Goal: Communication & Community: Participate in discussion

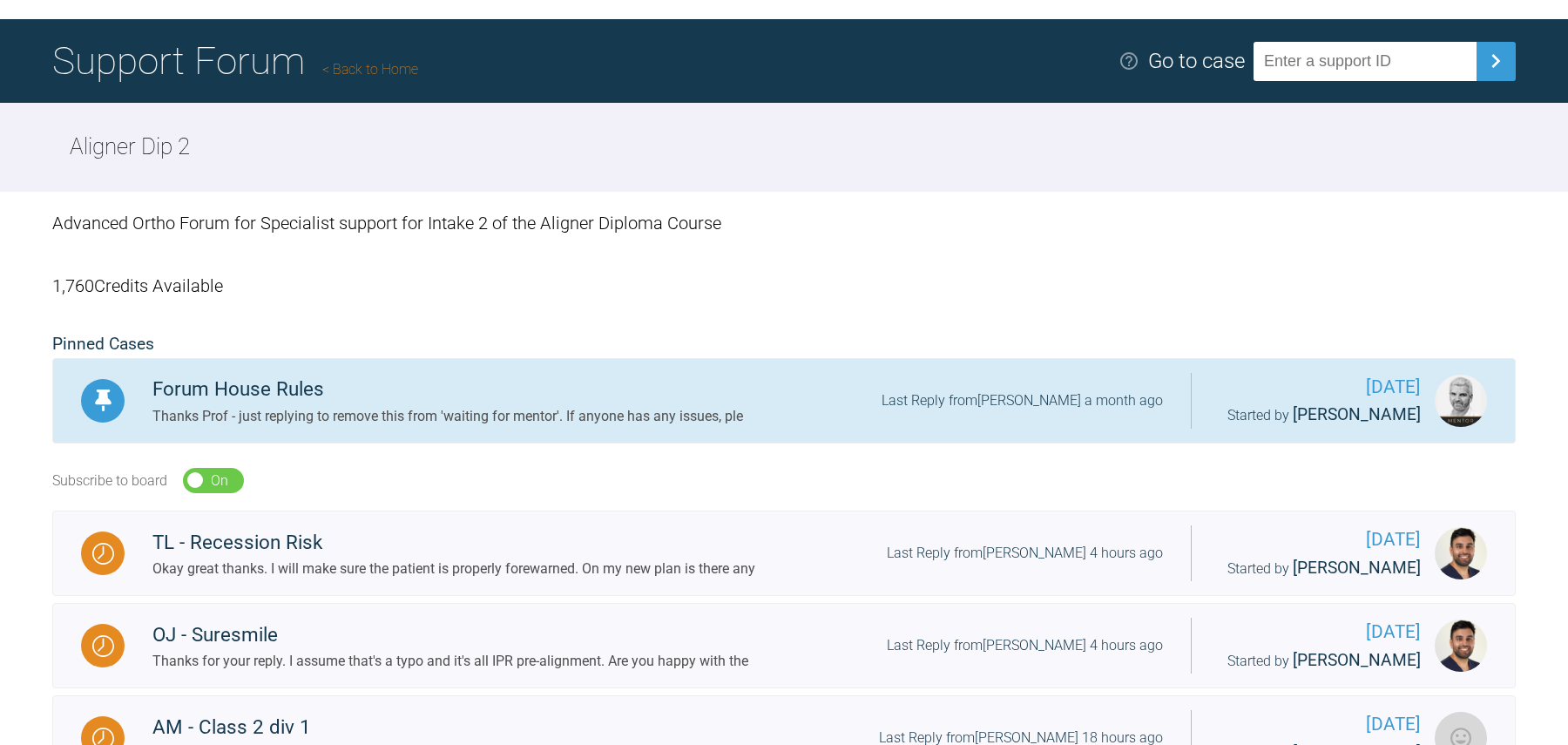
scroll to position [122, 0]
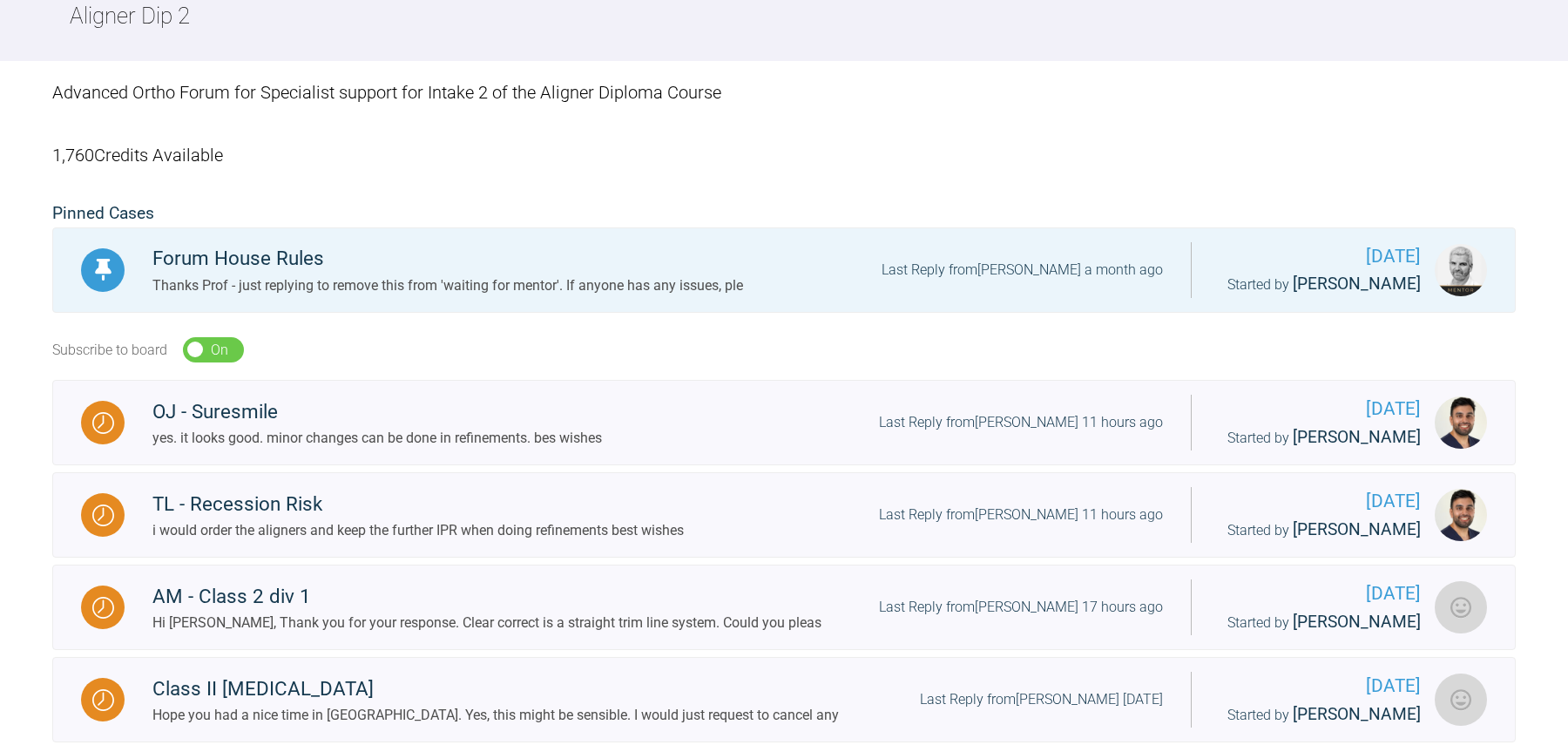
scroll to position [227, 0]
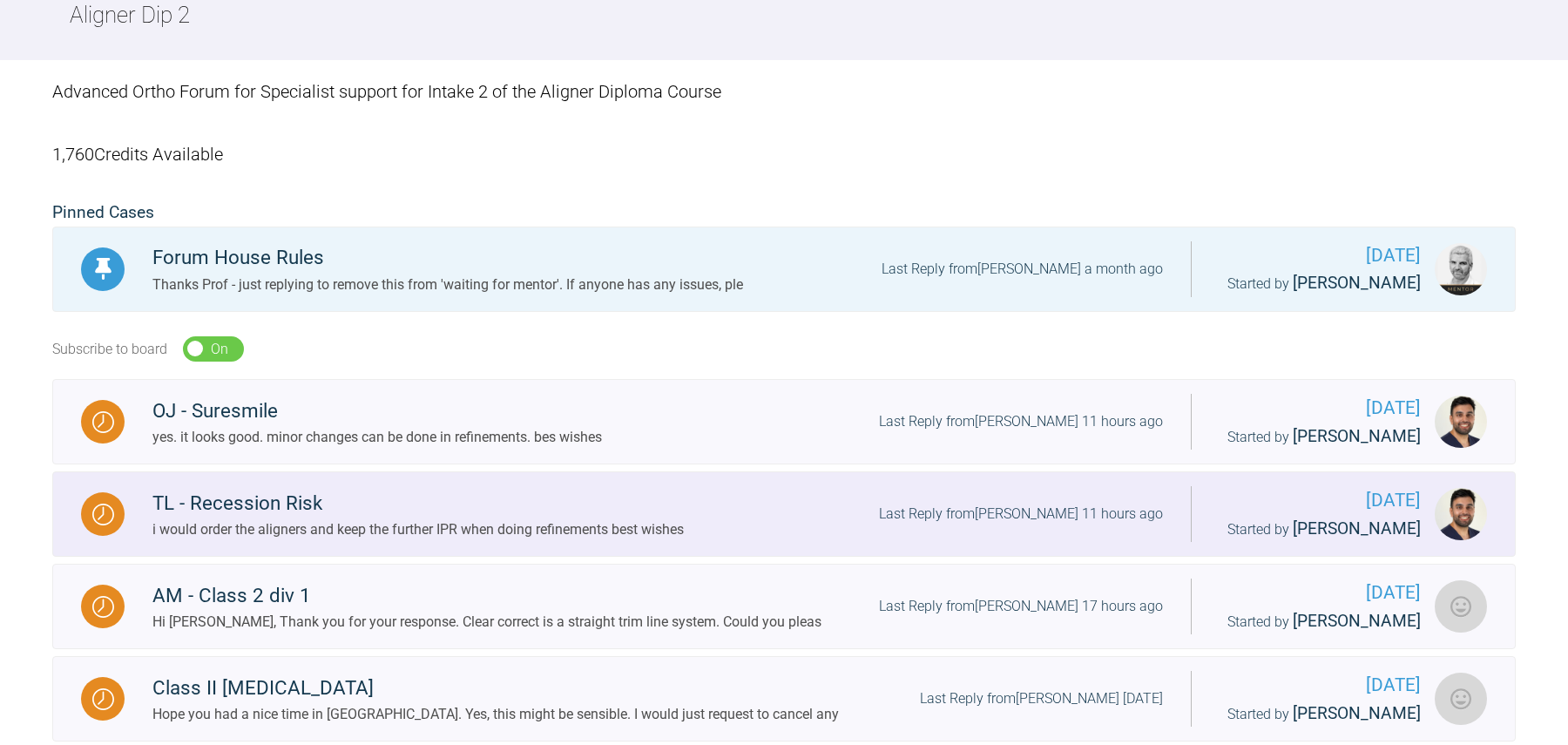
click at [487, 511] on div "TL - Recession Risk" at bounding box center [418, 504] width 531 height 31
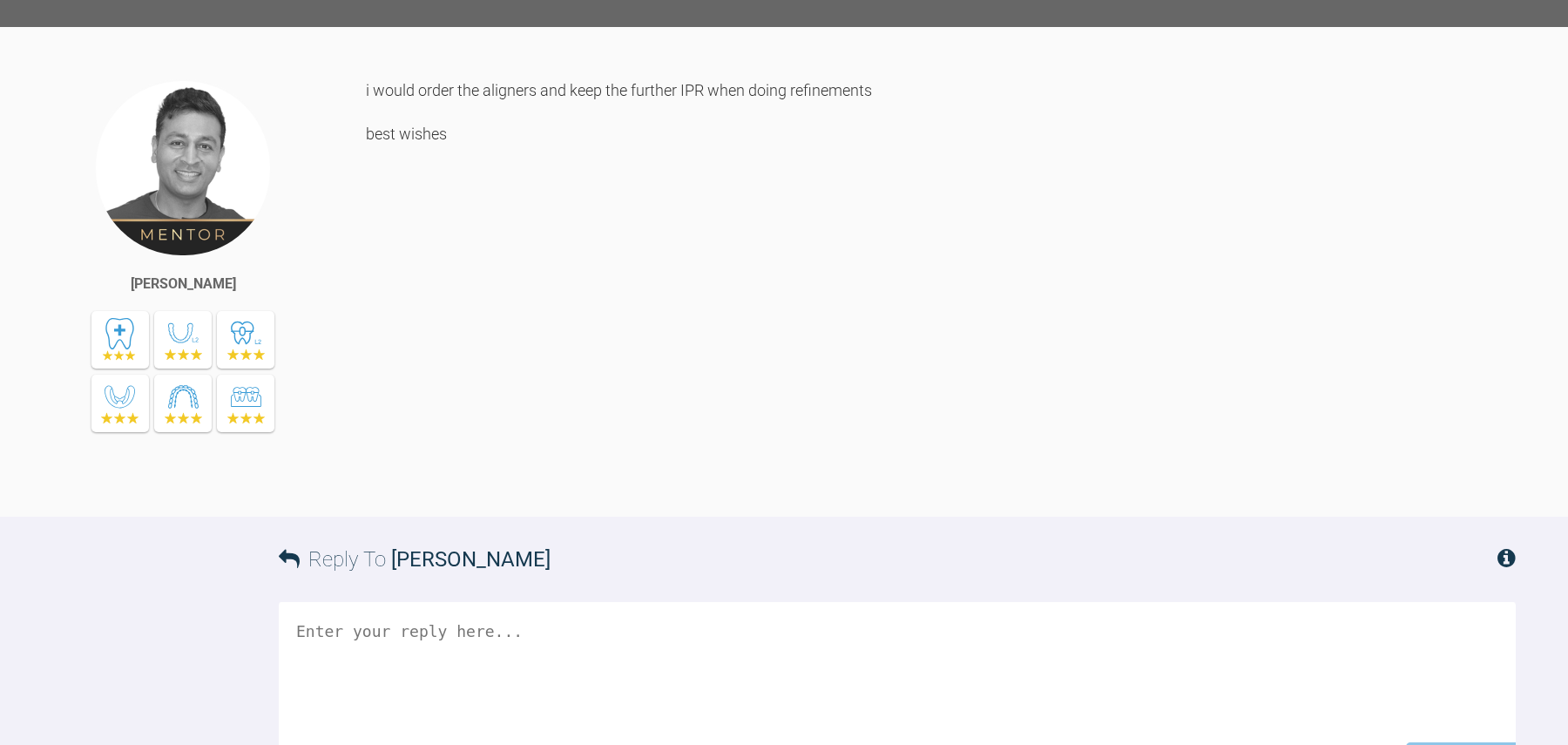
scroll to position [3715, 0]
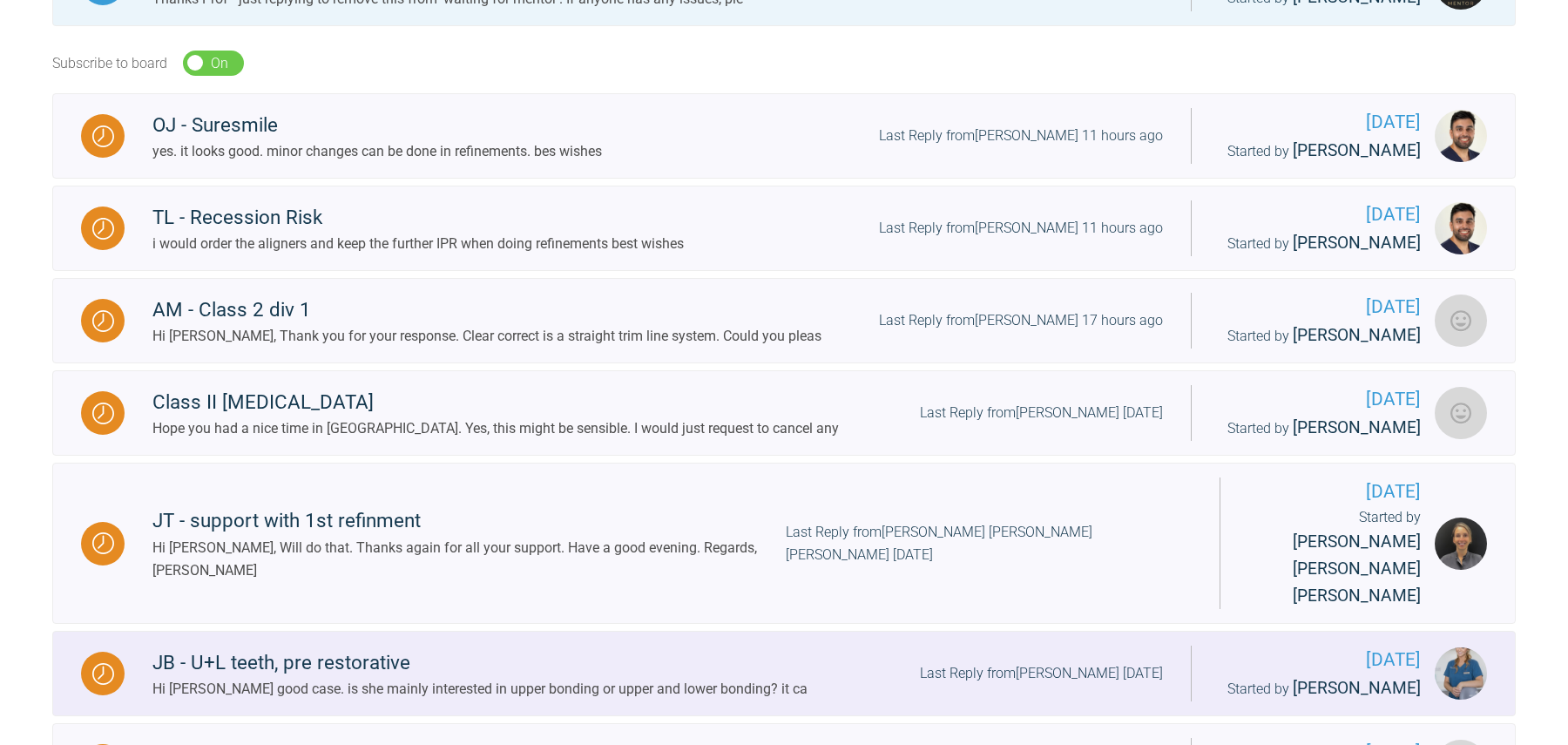
scroll to position [478, 0]
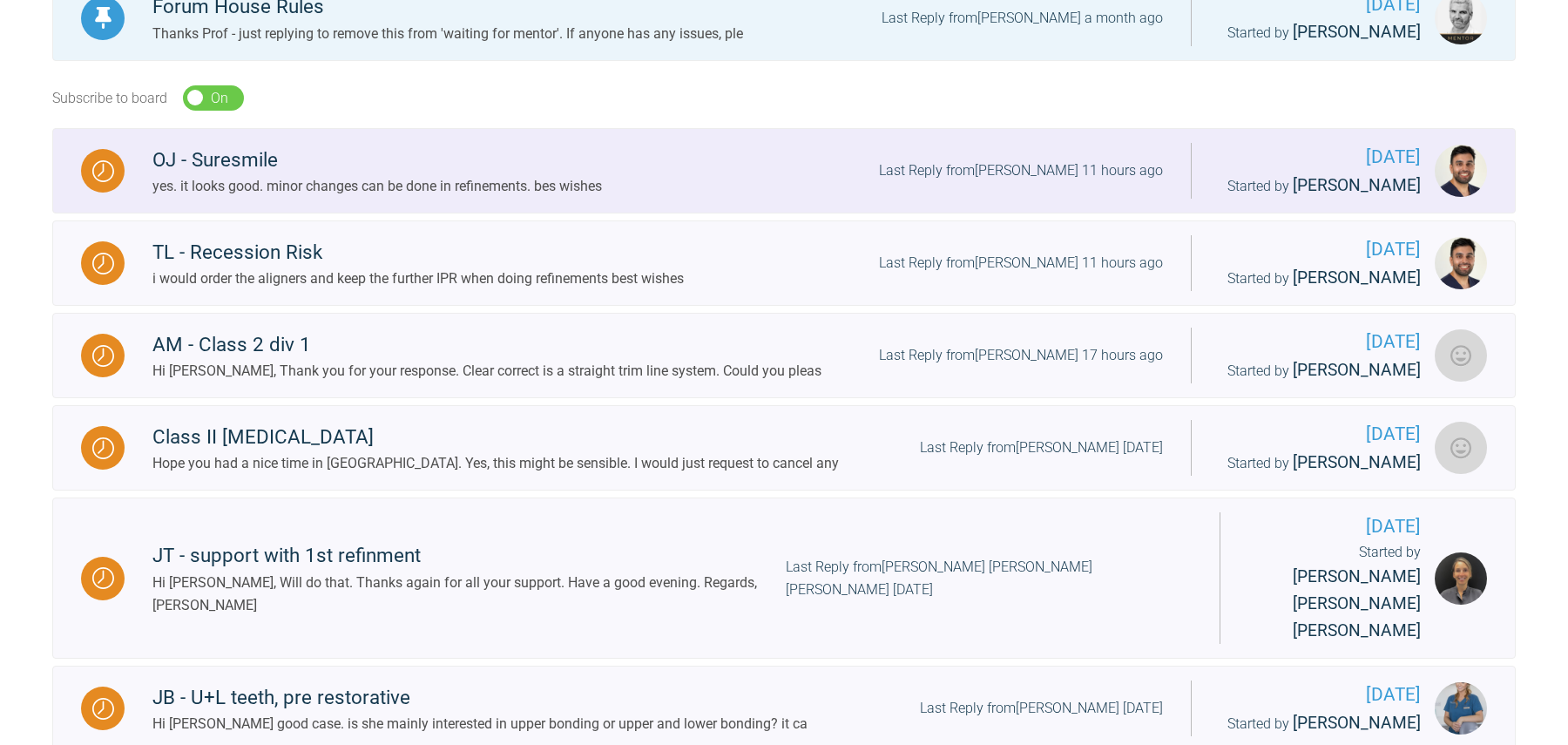
click at [470, 186] on div "yes. it looks good. minor changes can be done in refinements. bes wishes" at bounding box center [377, 186] width 449 height 23
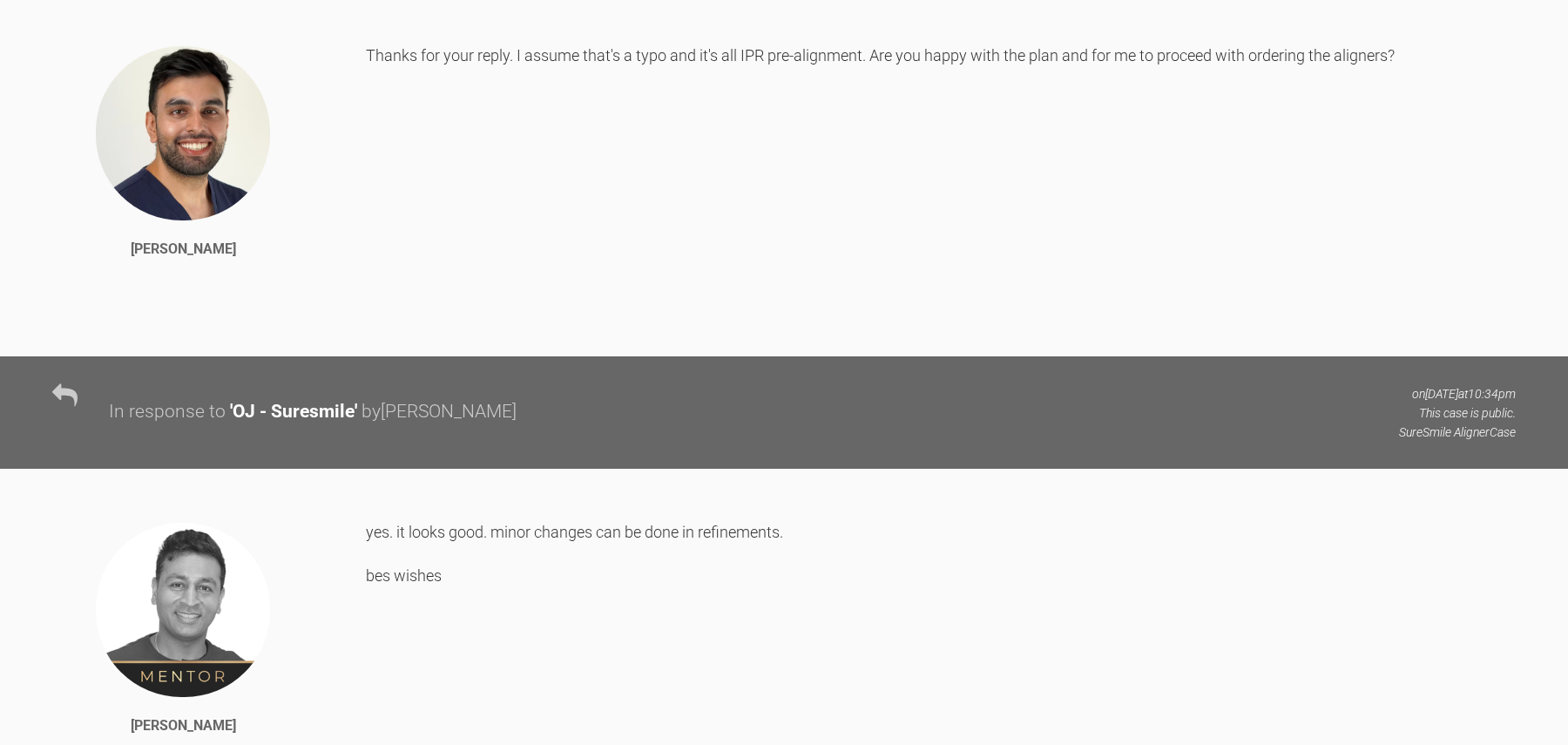
scroll to position [4191, 0]
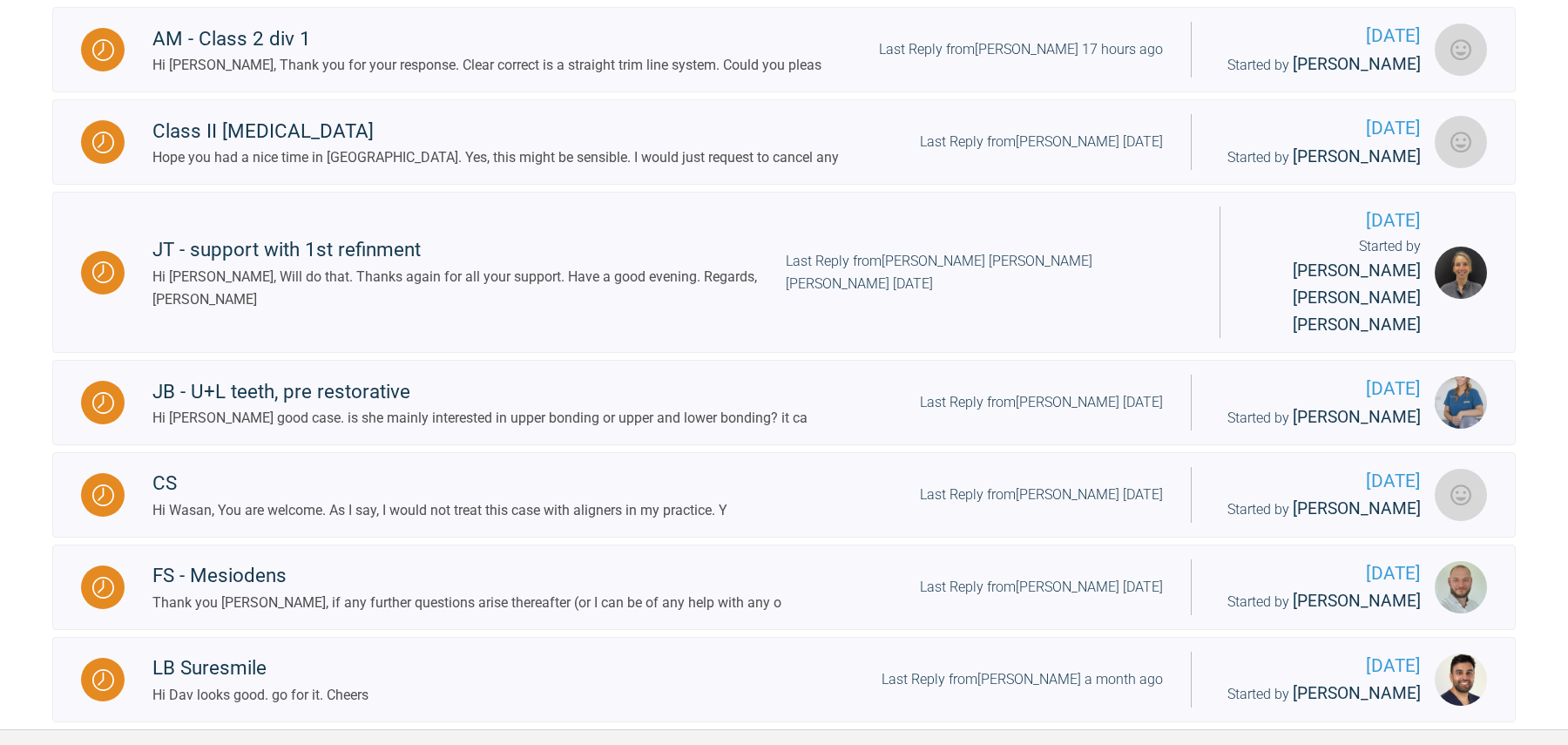
scroll to position [941, 0]
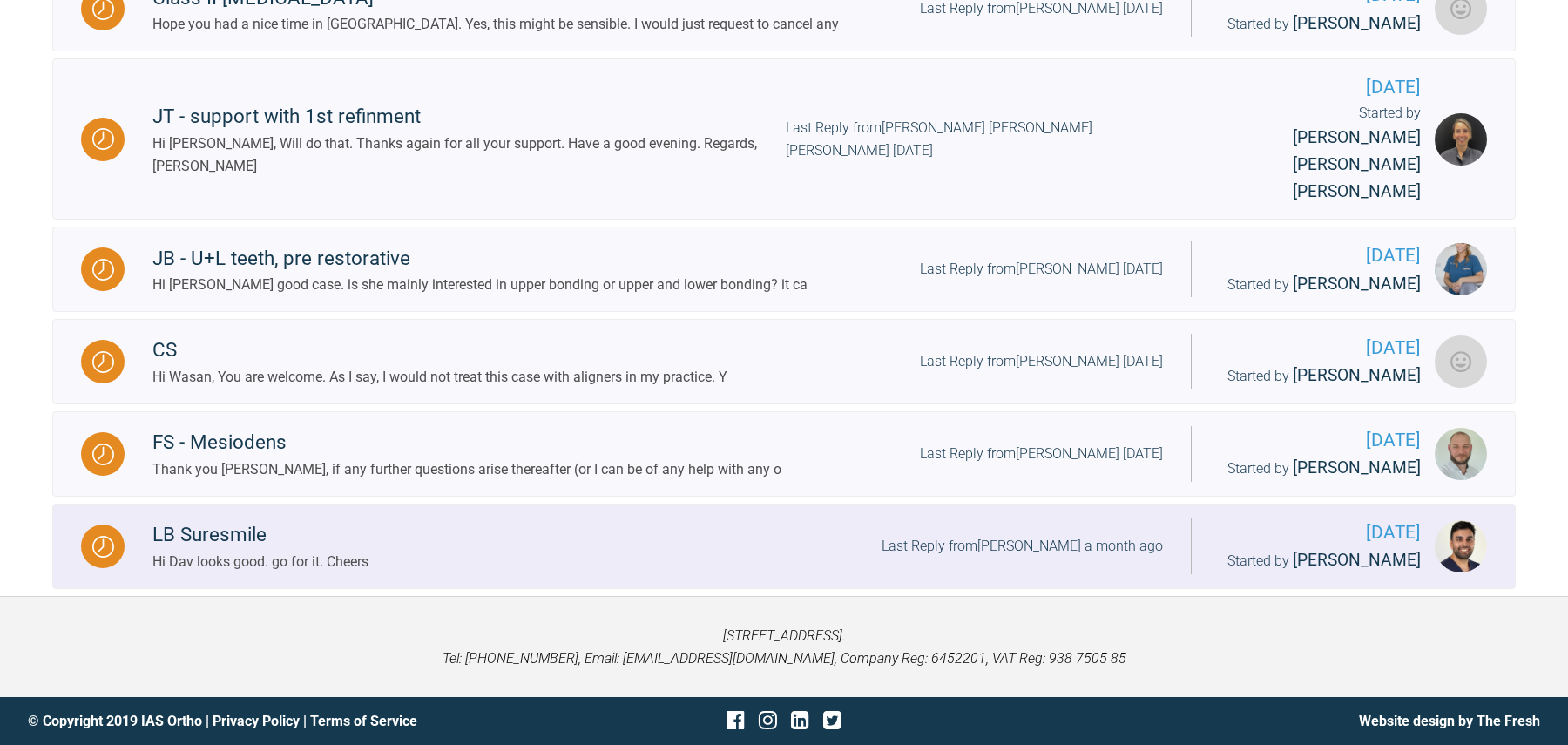
click at [494, 556] on div "LB Suresmile Hi Dav looks good. go for it. Cheers Last Reply from Prateek Mehta…" at bounding box center [657, 546] width 1066 height 53
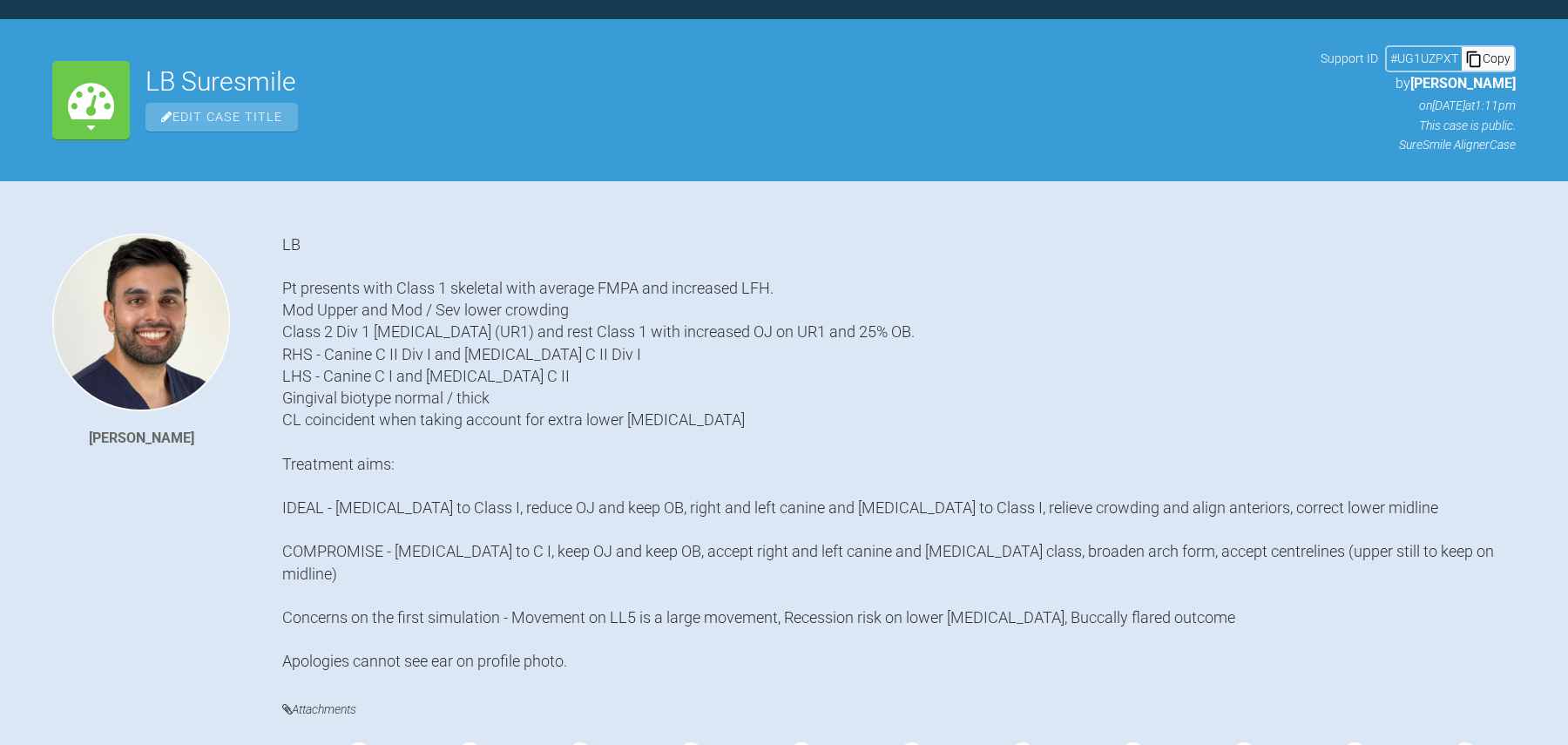
scroll to position [941, 0]
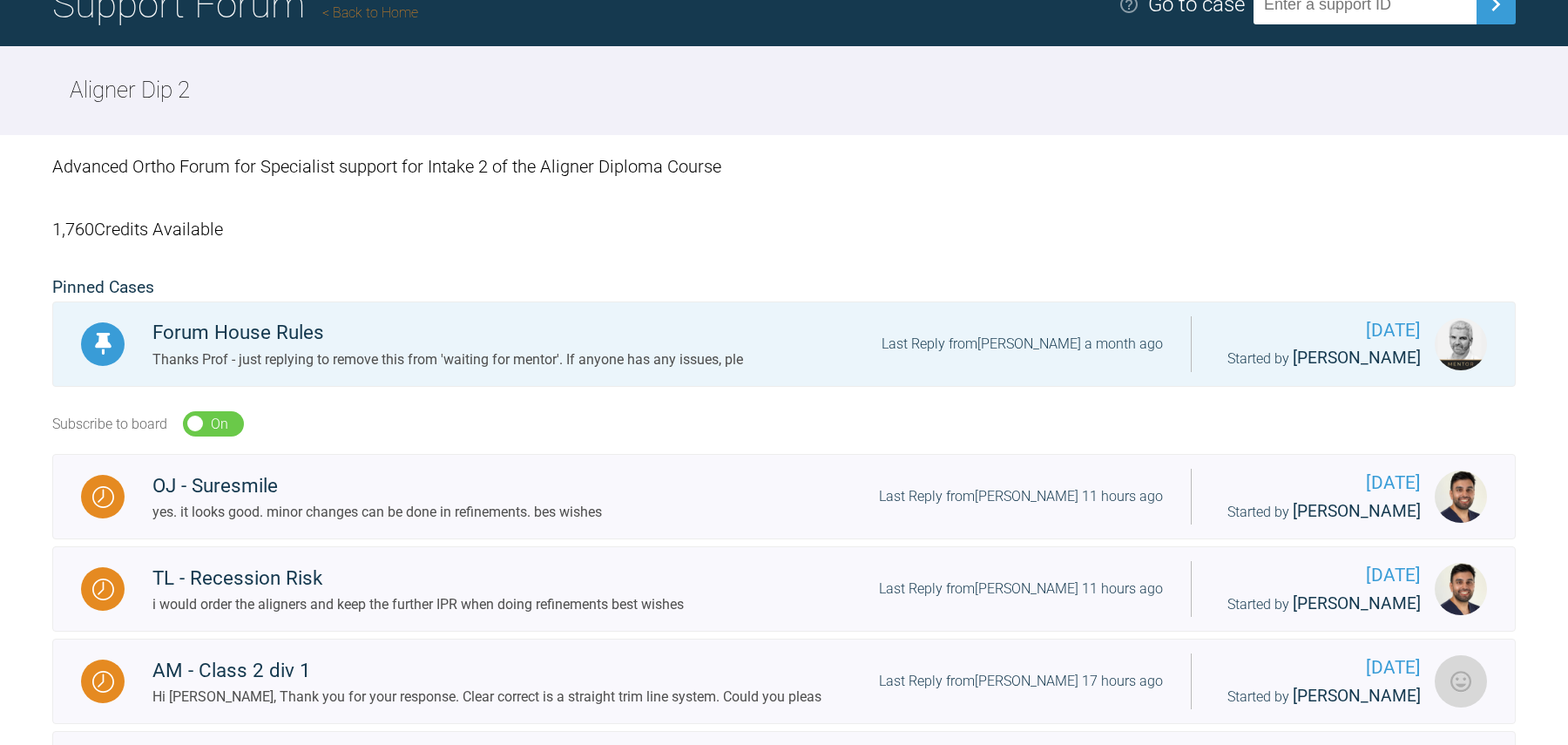
scroll to position [157, 0]
